Goal: Task Accomplishment & Management: Manage account settings

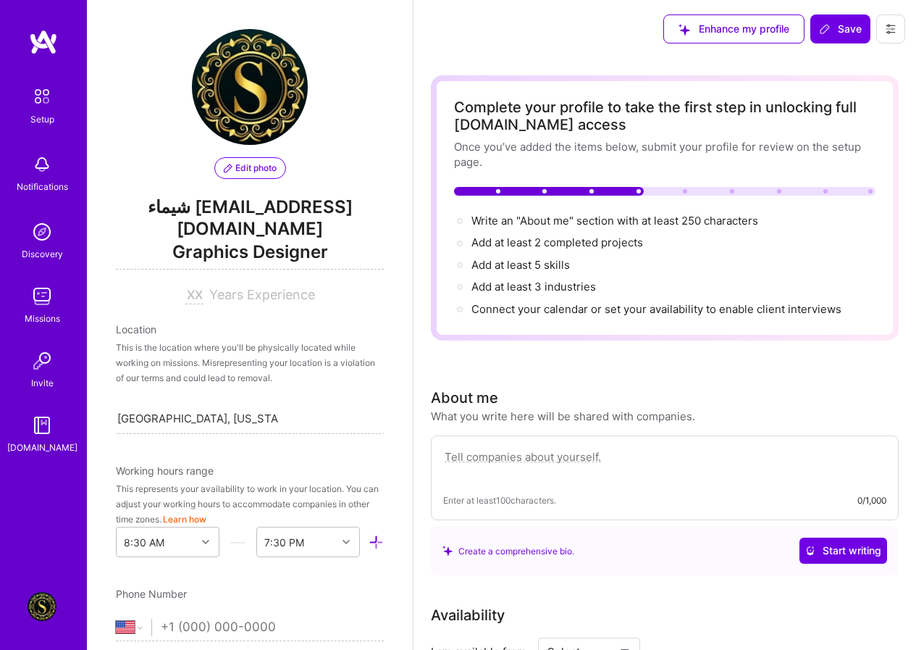
select select "US"
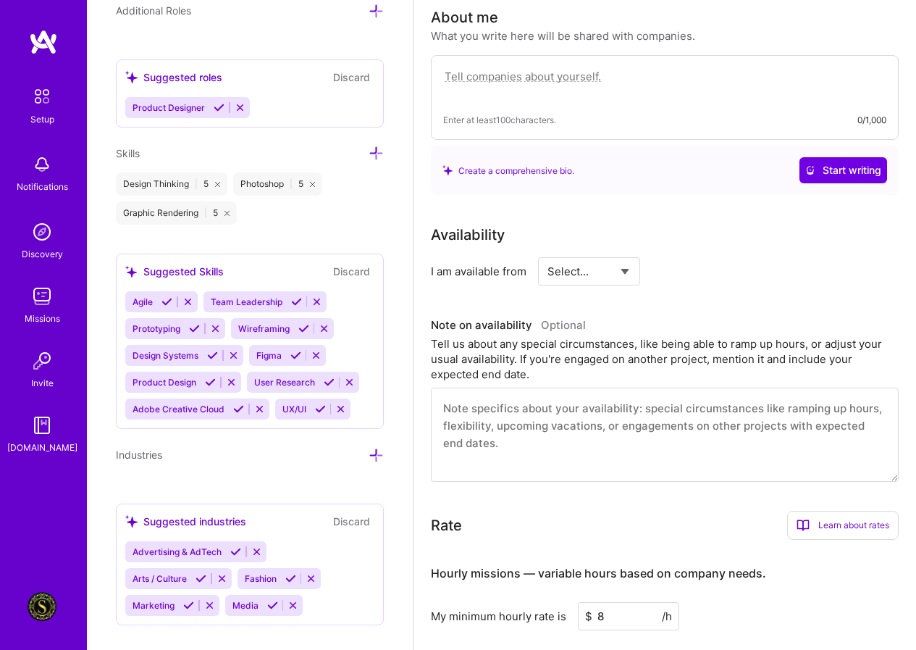
scroll to position [434, 0]
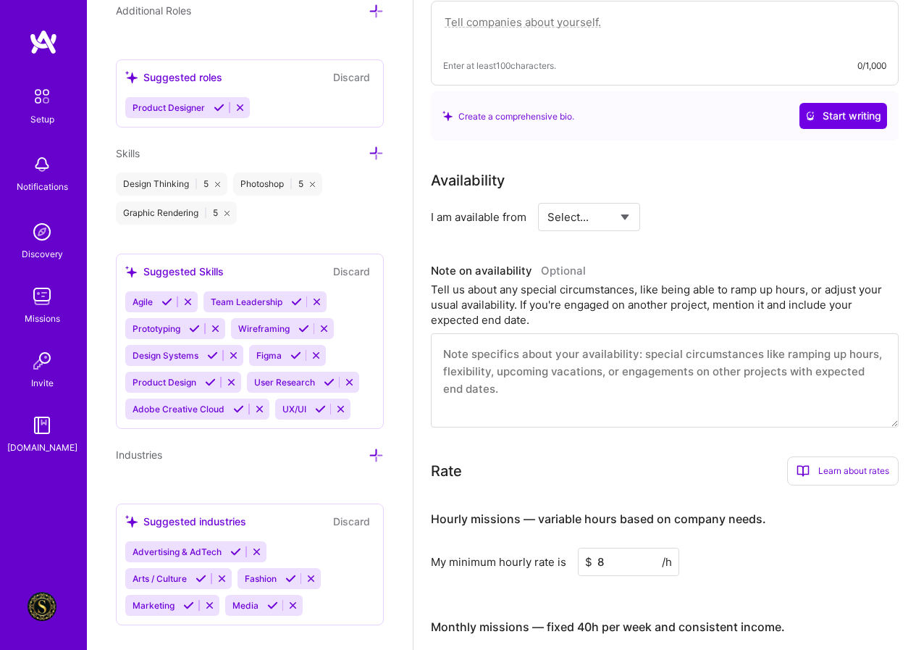
click at [369, 448] on icon at bounding box center [376, 455] width 15 height 15
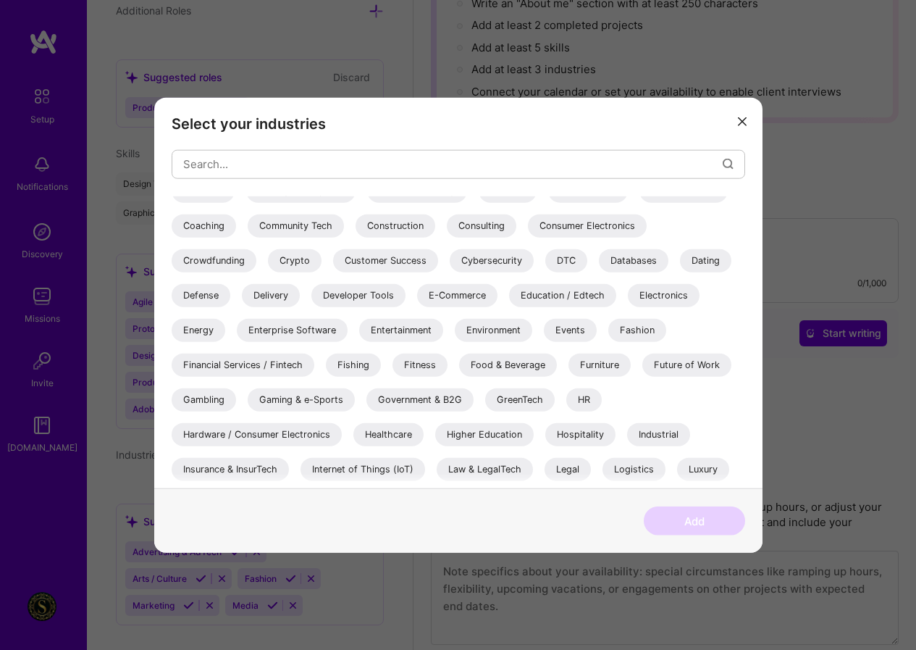
scroll to position [143, 0]
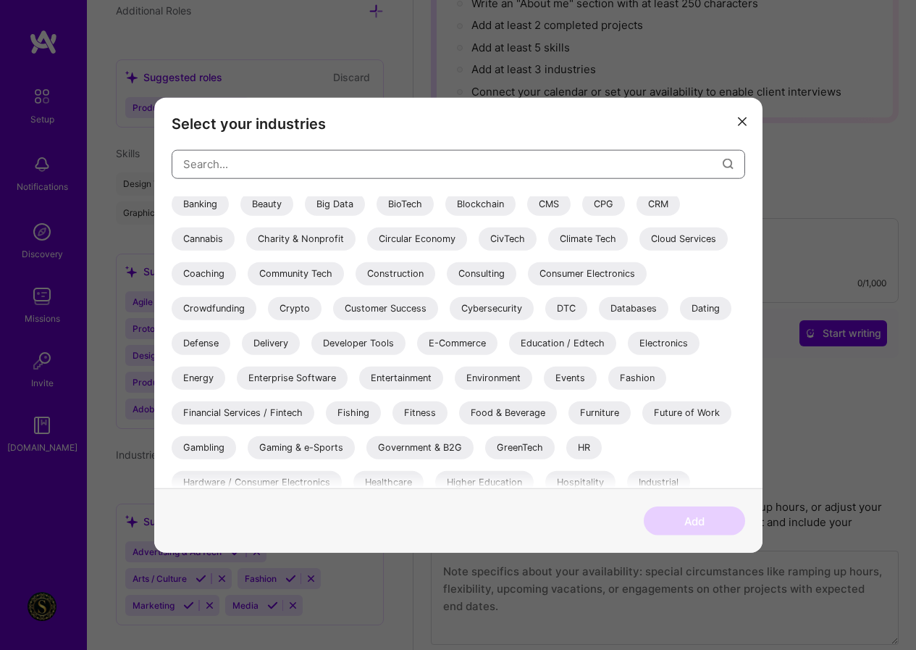
click at [225, 172] on input "modal" at bounding box center [452, 164] width 539 height 37
type input "ل"
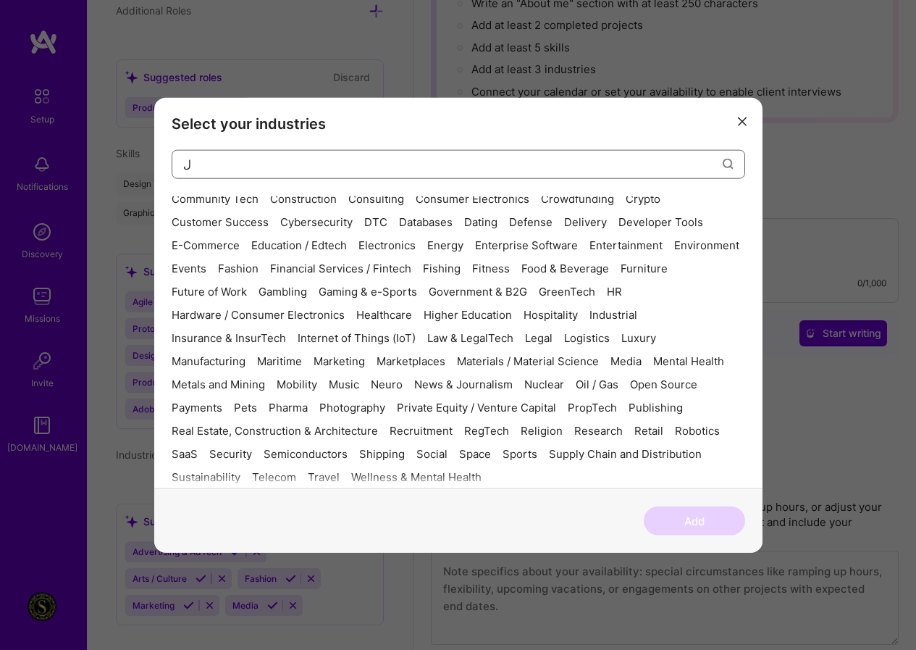
scroll to position [0, 0]
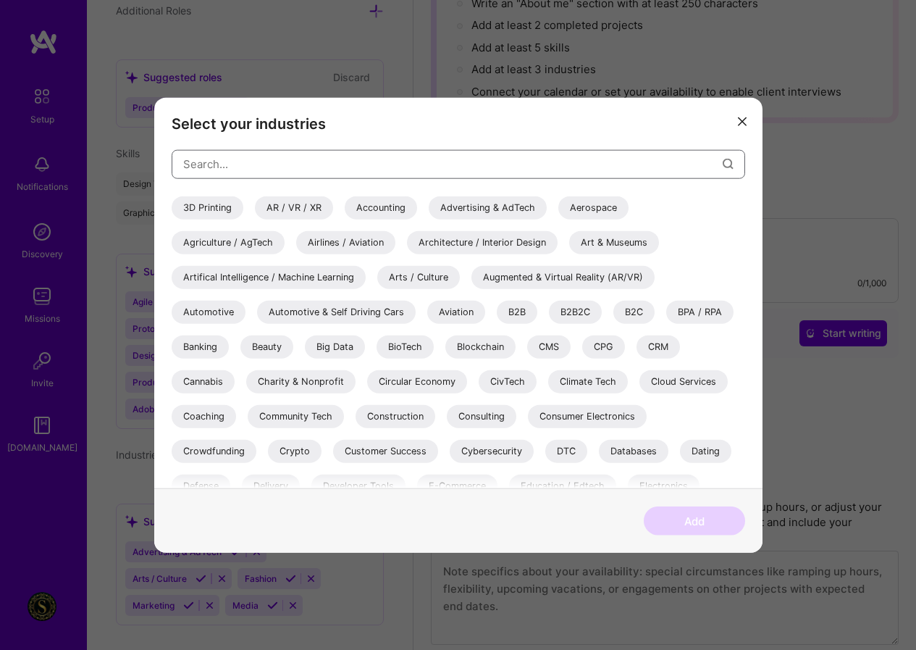
click at [532, 156] on input "modal" at bounding box center [452, 164] width 539 height 37
type input "g"
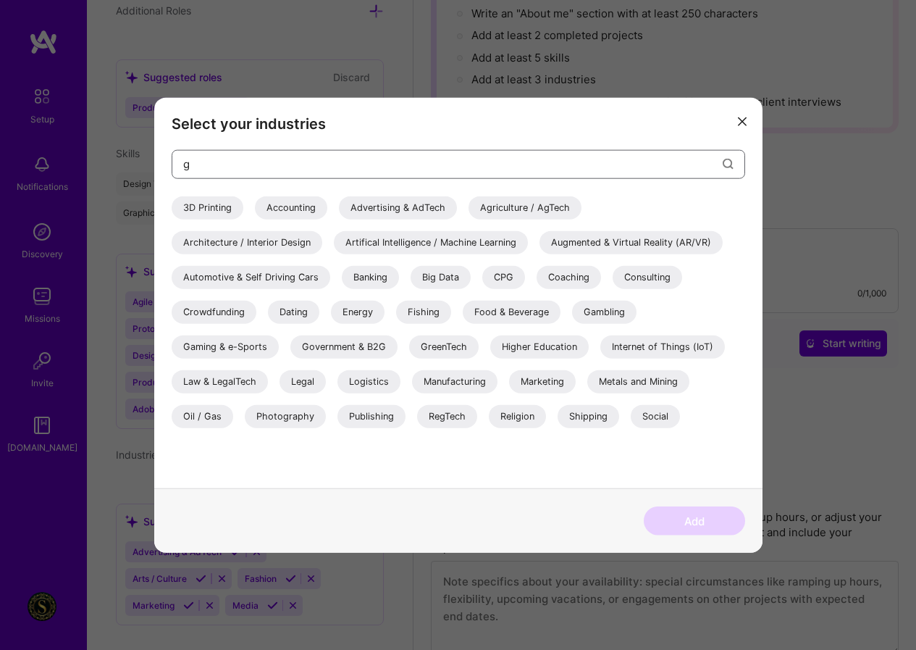
scroll to position [145, 0]
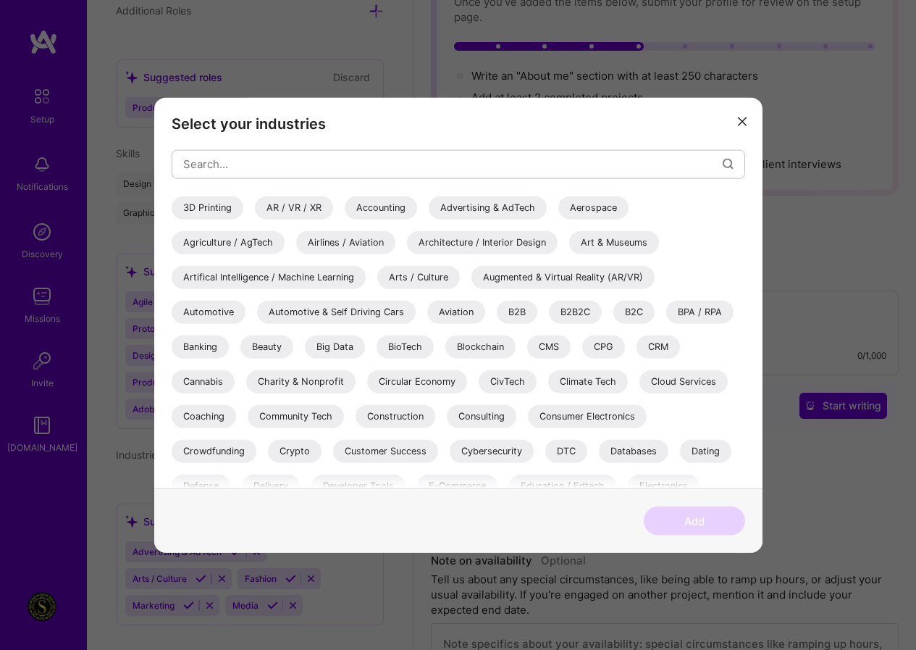
click at [634, 240] on div "Art & Museums" at bounding box center [614, 241] width 90 height 23
click at [419, 266] on div "3D Printing AR / VR / XR Accounting Advertising & AdTech Aerospace Agriculture …" at bounding box center [459, 558] width 574 height 724
click at [503, 312] on div "B2B" at bounding box center [517, 311] width 41 height 23
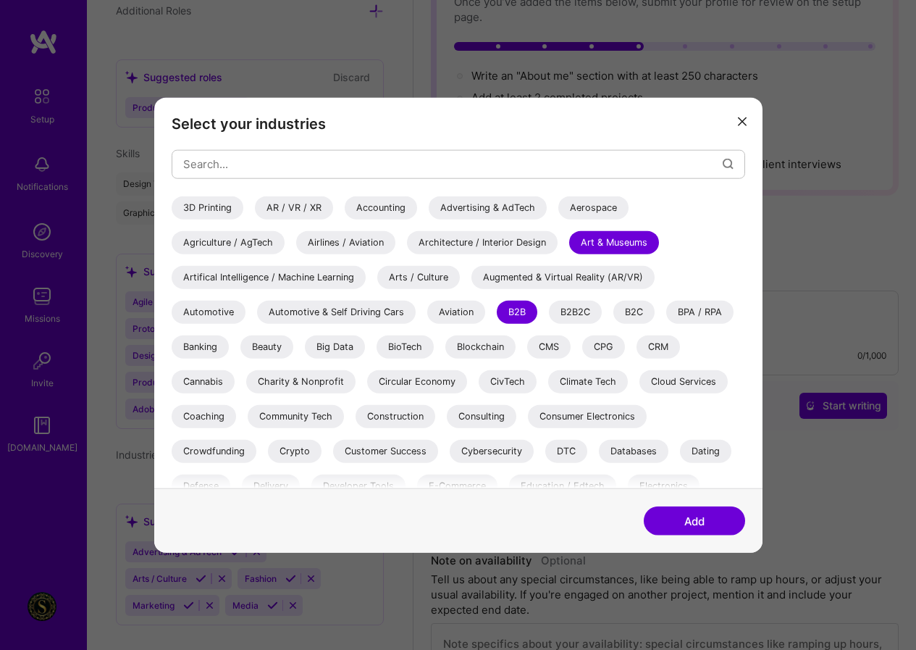
click at [434, 278] on div "Arts / Culture" at bounding box center [418, 276] width 83 height 23
click at [516, 309] on div "B2B" at bounding box center [517, 311] width 41 height 23
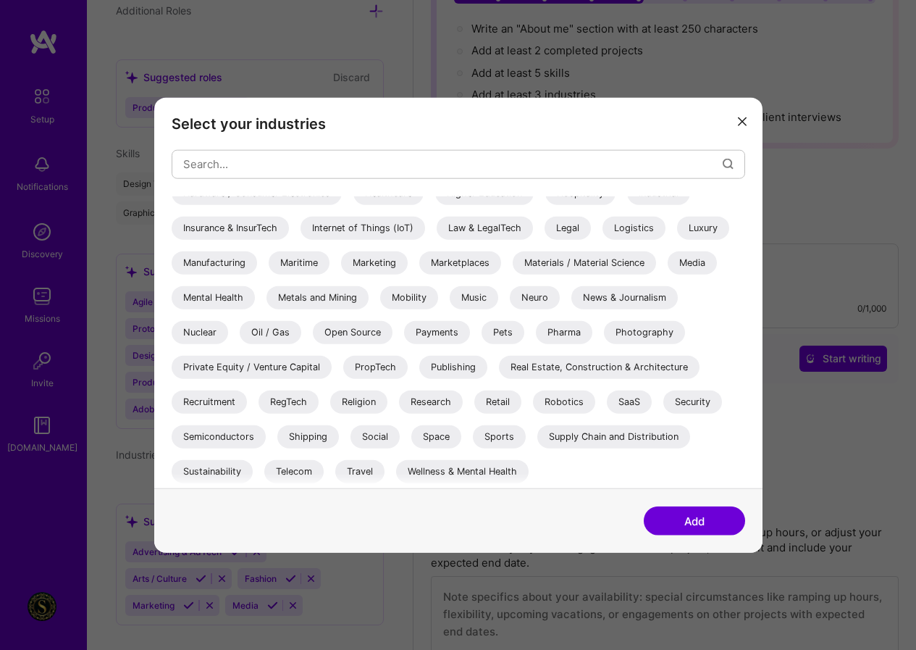
scroll to position [217, 0]
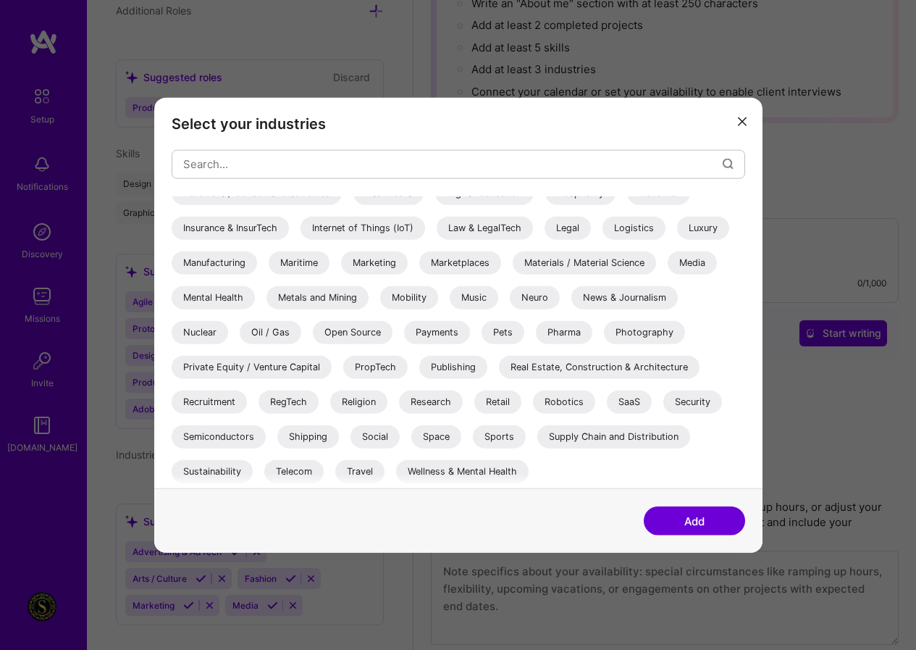
click at [734, 525] on button "Add" at bounding box center [694, 520] width 101 height 29
